Goal: Information Seeking & Learning: Learn about a topic

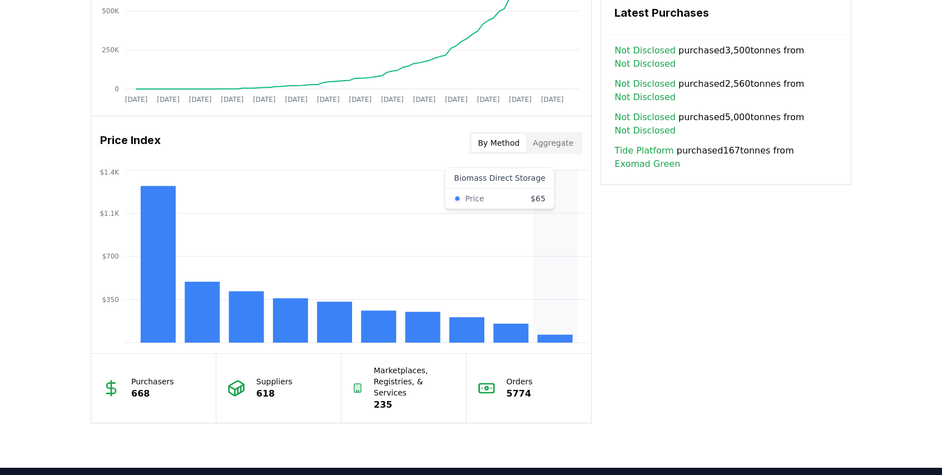
scroll to position [812, 0]
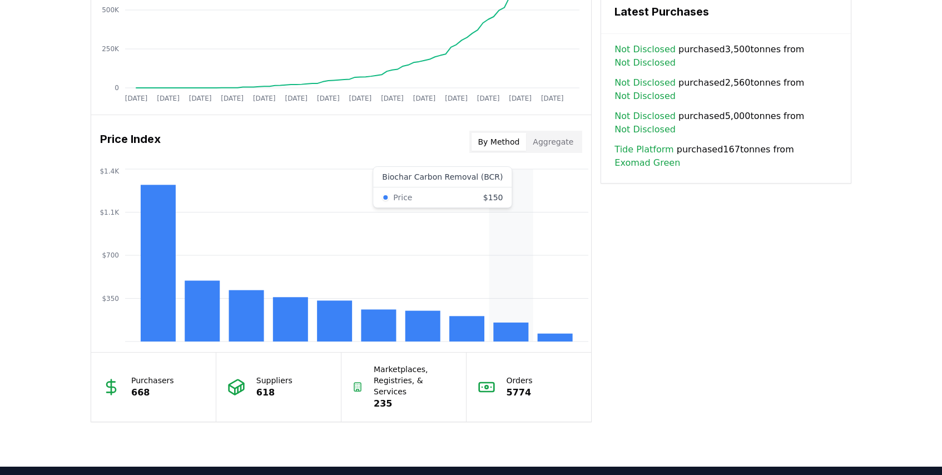
click at [519, 299] on line at bounding box center [356, 299] width 463 height 0
click at [509, 330] on rect at bounding box center [510, 332] width 35 height 19
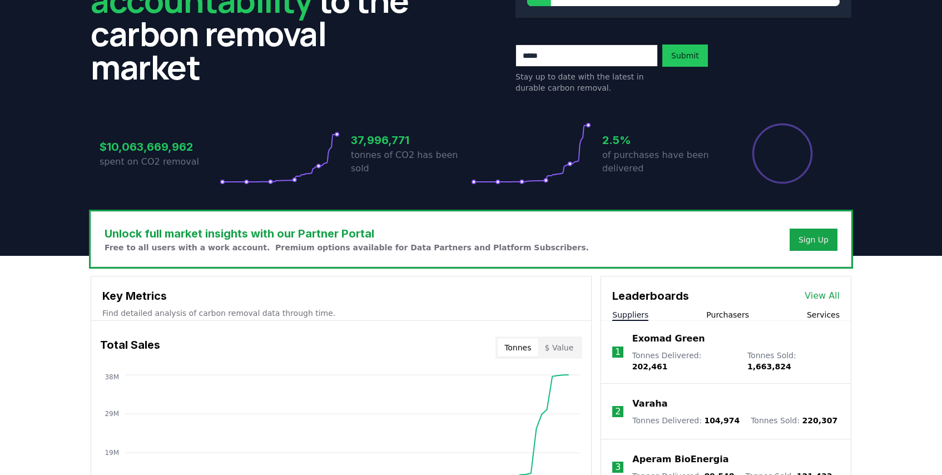
scroll to position [0, 0]
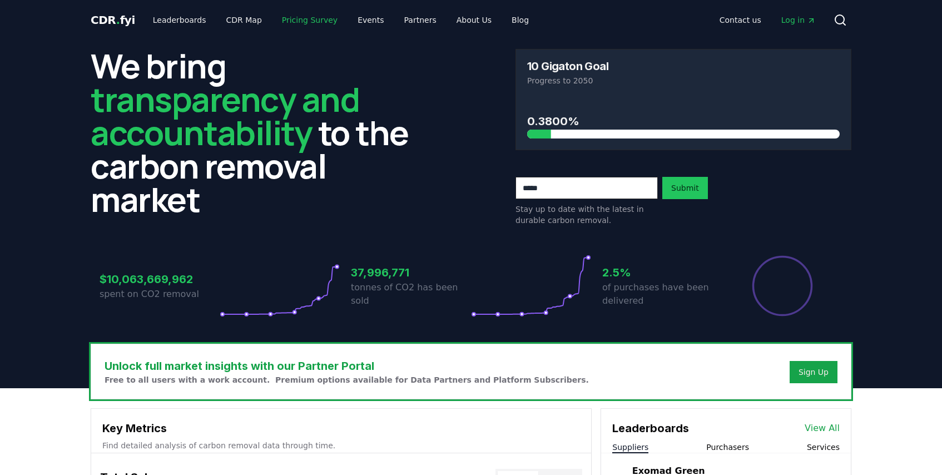
click at [291, 18] on link "Pricing Survey" at bounding box center [309, 20] width 73 height 20
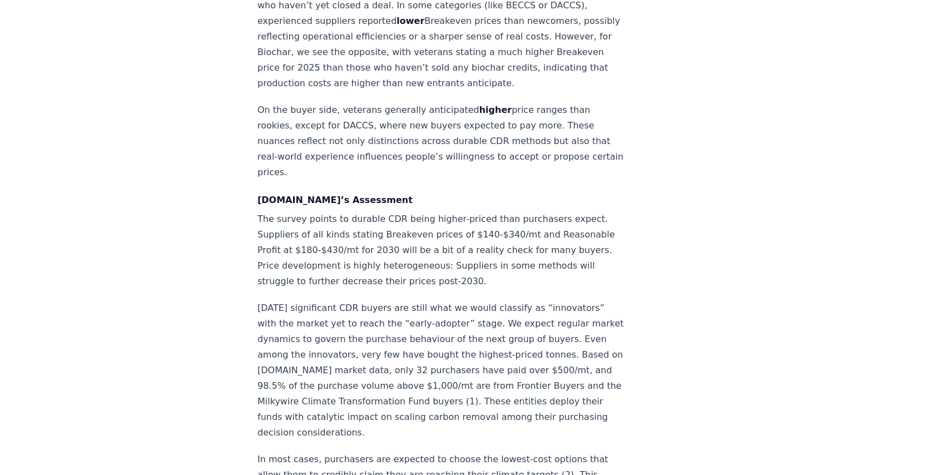
scroll to position [1667, 0]
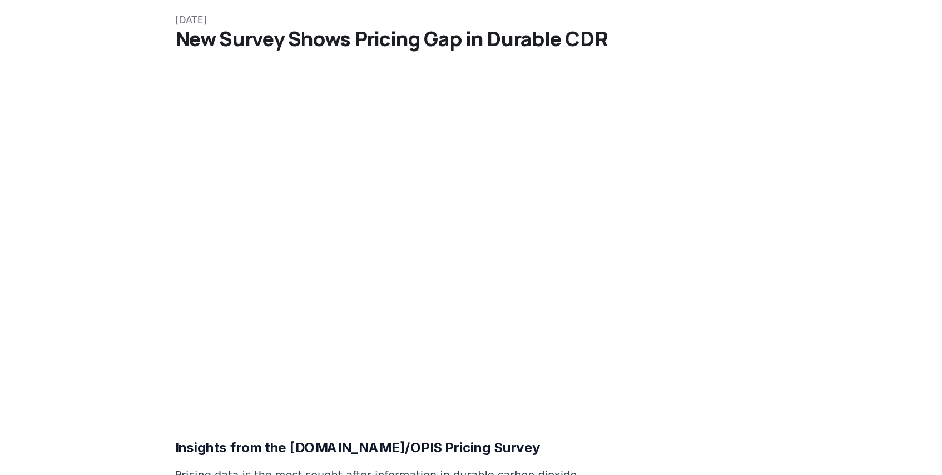
scroll to position [0, 0]
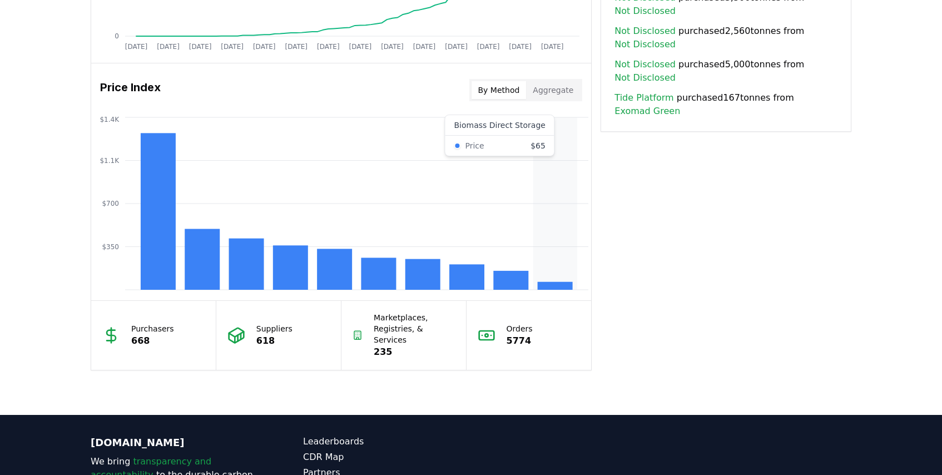
scroll to position [858, 0]
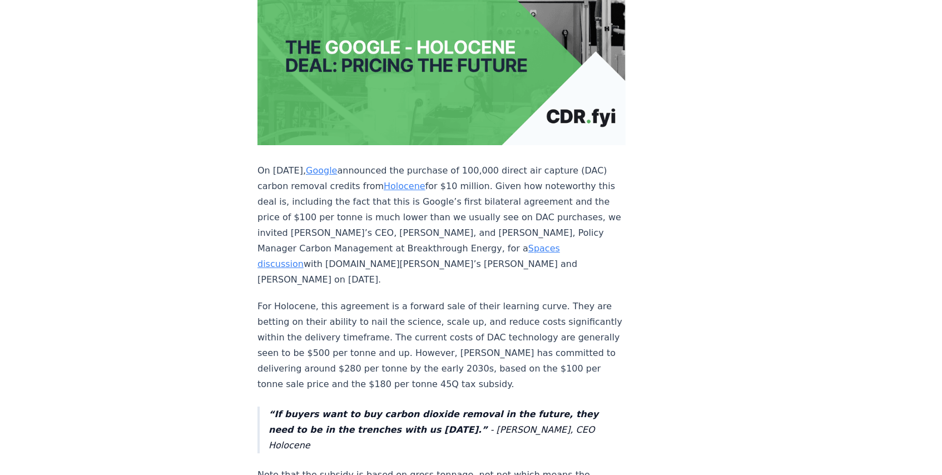
scroll to position [251, 0]
